Goal: Task Accomplishment & Management: Manage account settings

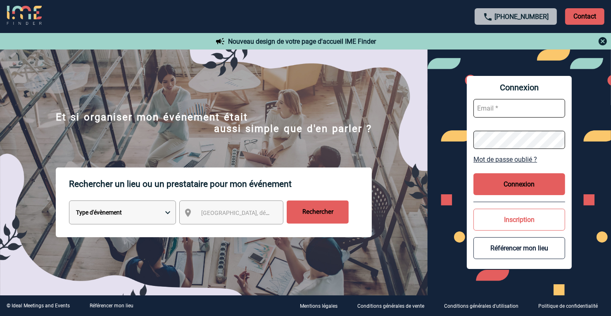
type input "[PERSON_NAME][EMAIL_ADDRESS][DOMAIN_NAME]"
click at [520, 179] on button "Connexion" at bounding box center [519, 184] width 92 height 22
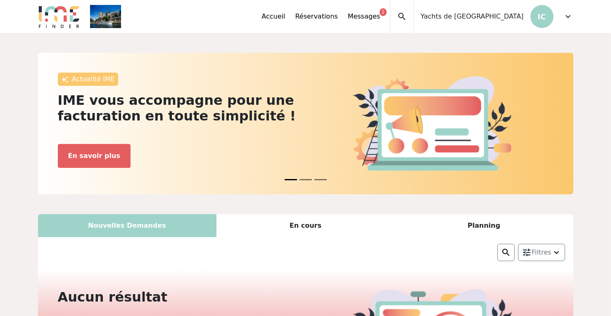
click at [473, 15] on span "Yachts de [GEOGRAPHIC_DATA]" at bounding box center [472, 17] width 103 height 10
click at [566, 16] on span "expand_more" at bounding box center [568, 17] width 10 height 10
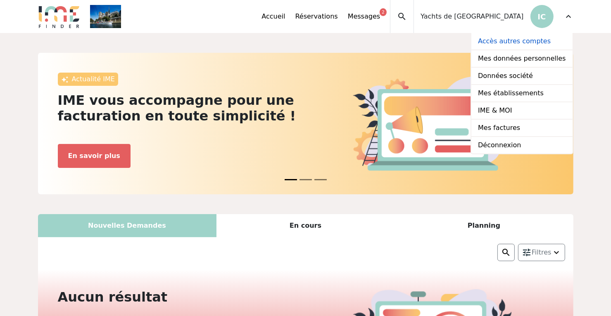
click at [514, 43] on link "Accès autres comptes" at bounding box center [521, 41] width 101 height 17
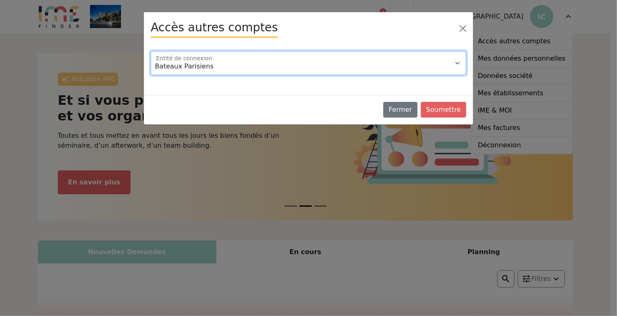
click at [205, 66] on select "Bateaux Parisiens Bistro Parisien Centre National du Football Champion Sodexo […" at bounding box center [309, 63] width 316 height 24
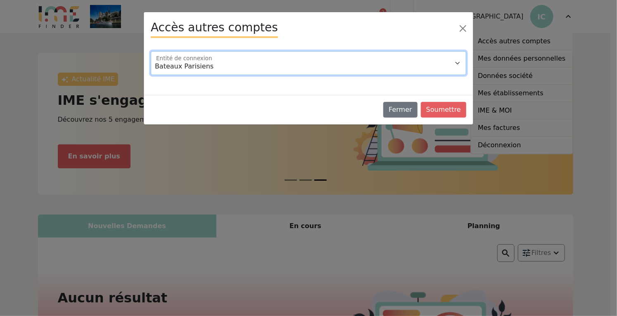
select select "101480"
click at [151, 51] on select "Bateaux Parisiens Bistro Parisien Centre National du Football Champion Sodexo […" at bounding box center [309, 63] width 316 height 24
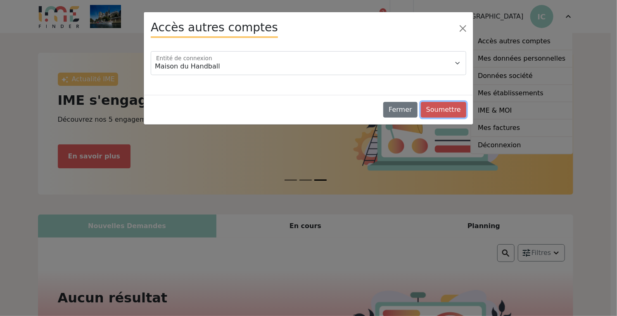
click at [444, 109] on button "Soumettre" at bounding box center [443, 110] width 45 height 16
